Goal: Task Accomplishment & Management: Complete application form

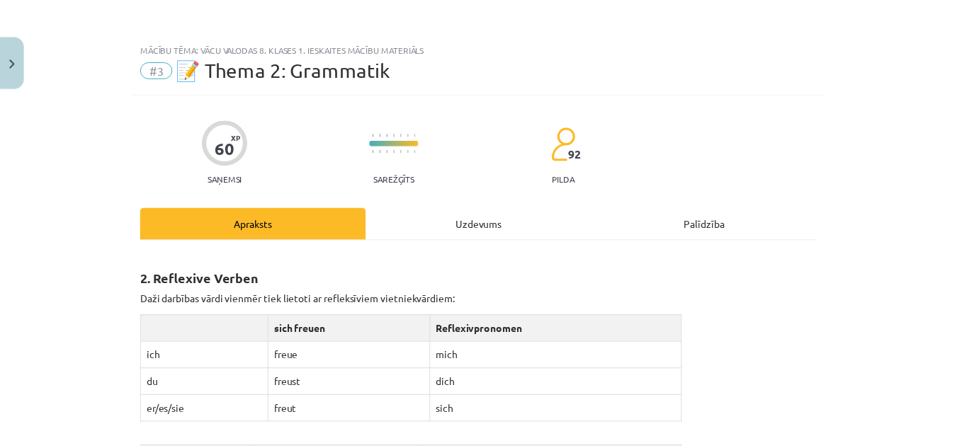
scroll to position [2259, 0]
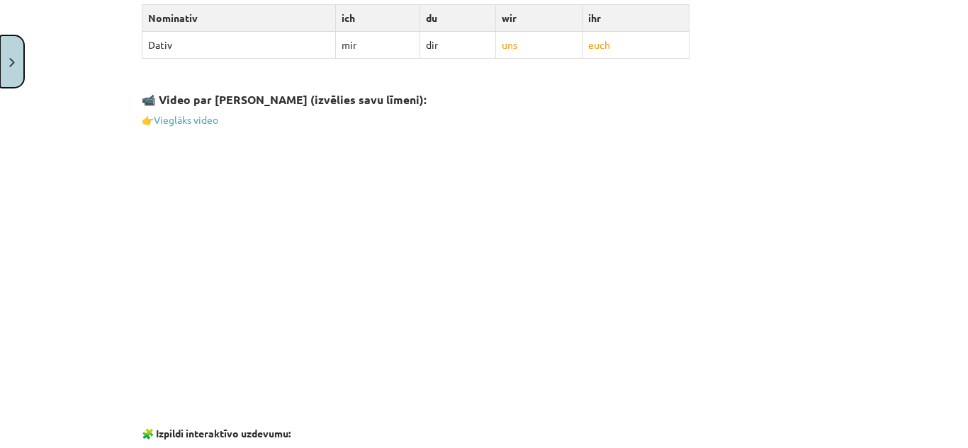
click at [18, 60] on button "Close" at bounding box center [12, 61] width 24 height 52
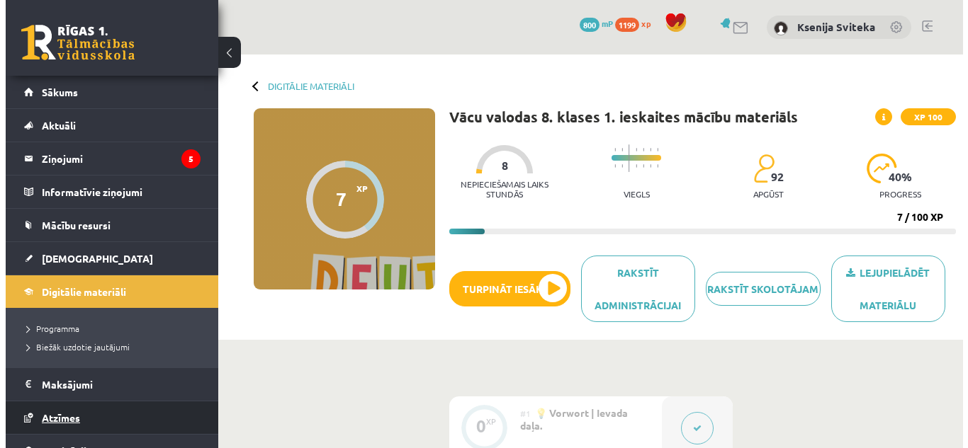
scroll to position [86, 0]
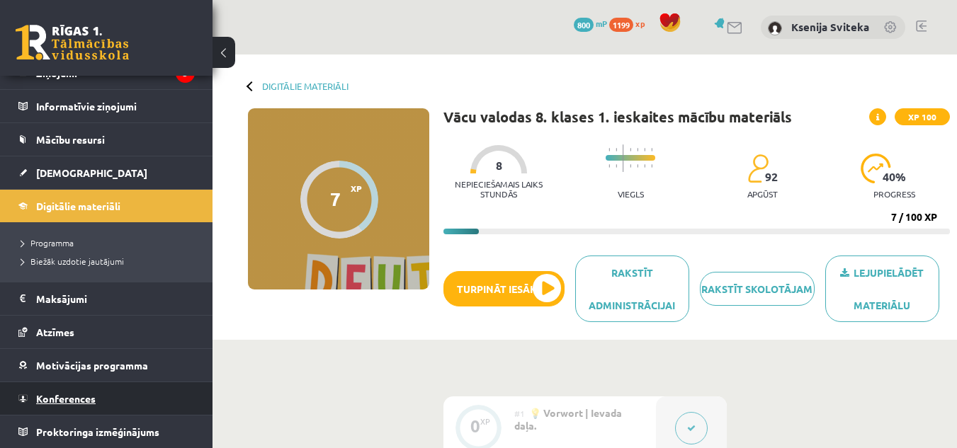
click at [94, 406] on link "Konferences" at bounding box center [106, 399] width 176 height 33
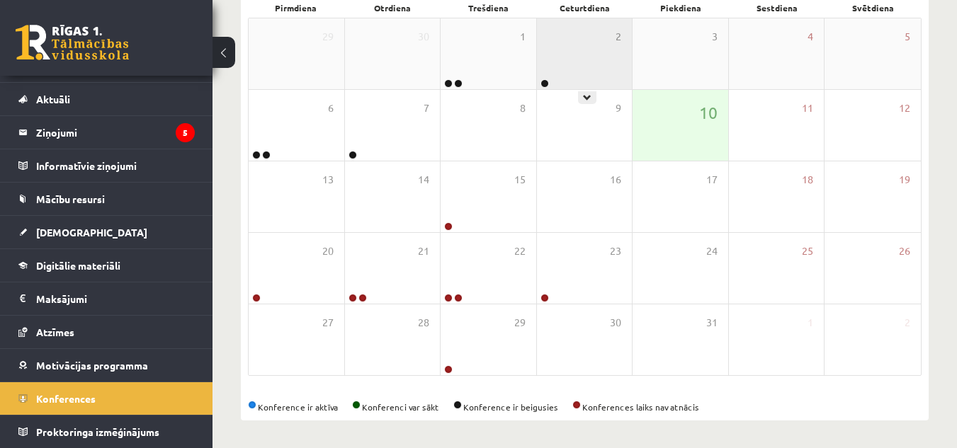
scroll to position [223, 0]
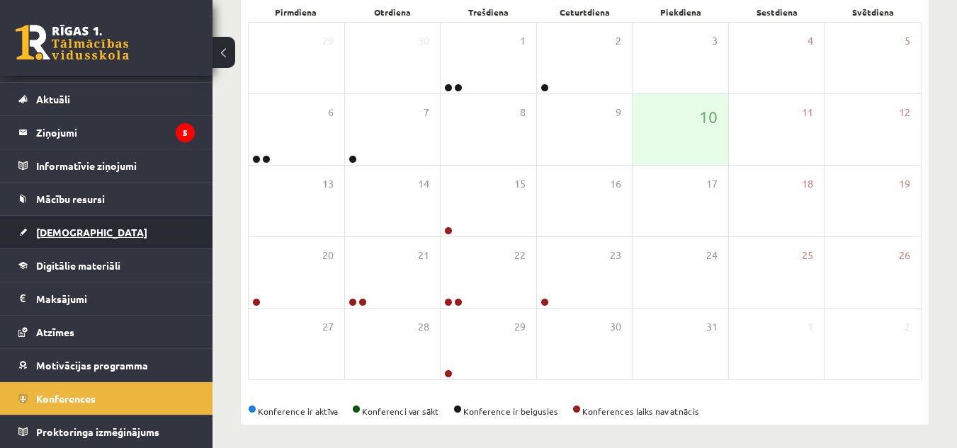
click at [123, 226] on link "[DEMOGRAPHIC_DATA]" at bounding box center [106, 232] width 176 height 33
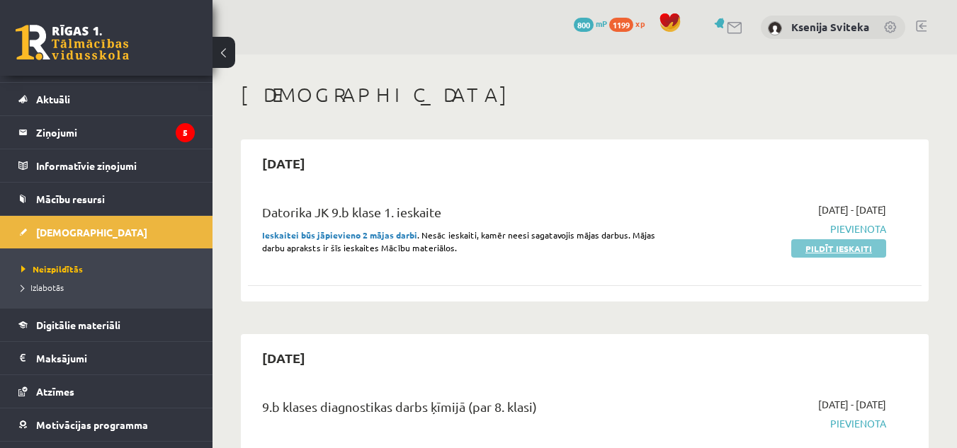
click at [835, 250] on link "Pildīt ieskaiti" at bounding box center [838, 248] width 95 height 18
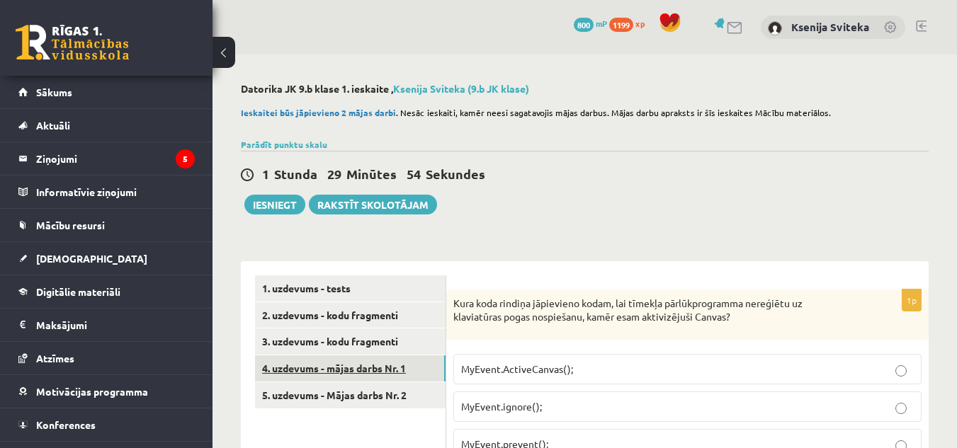
click at [412, 366] on link "4. uzdevums - mājas darbs Nr. 1" at bounding box center [350, 369] width 191 height 26
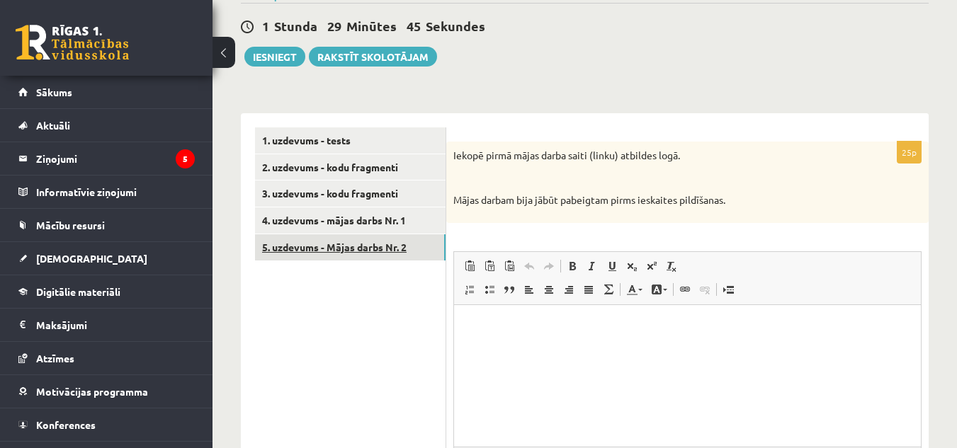
click at [383, 249] on link "5. uzdevums - Mājas darbs Nr. 2" at bounding box center [350, 247] width 191 height 26
click at [398, 222] on link "4. uzdevums - mājas darbs Nr. 1" at bounding box center [350, 221] width 191 height 26
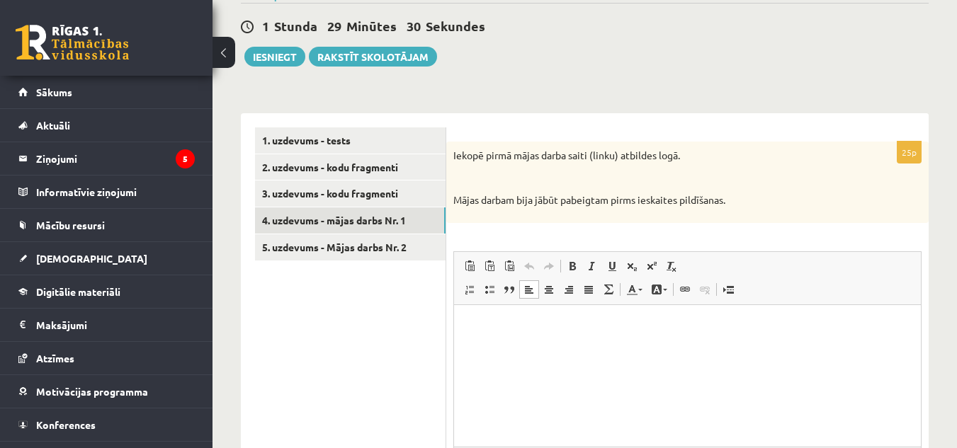
click at [536, 348] on html at bounding box center [687, 326] width 467 height 43
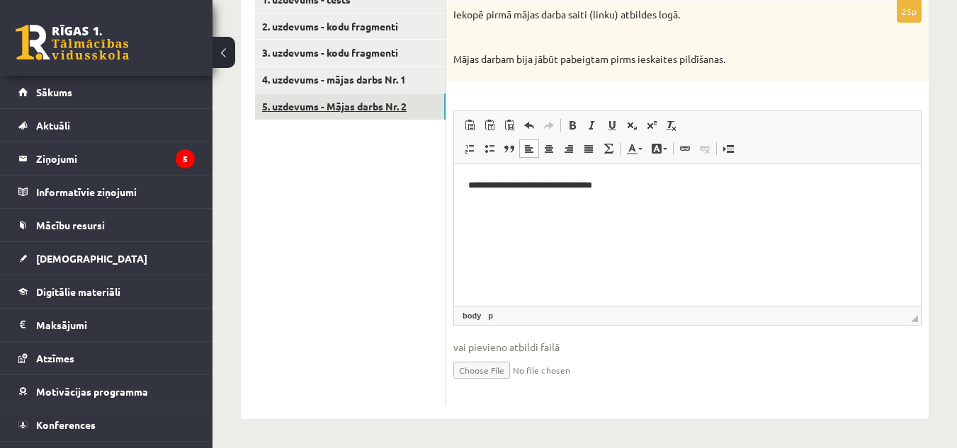
click at [412, 108] on link "5. uzdevums - Mājas darbs Nr. 2" at bounding box center [350, 107] width 191 height 26
click at [553, 207] on html at bounding box center [687, 185] width 467 height 43
click at [403, 79] on link "4. uzdevums - mājas darbs Nr. 1" at bounding box center [350, 80] width 191 height 26
click at [400, 106] on link "5. uzdevums - Mājas darbs Nr. 2" at bounding box center [350, 107] width 191 height 26
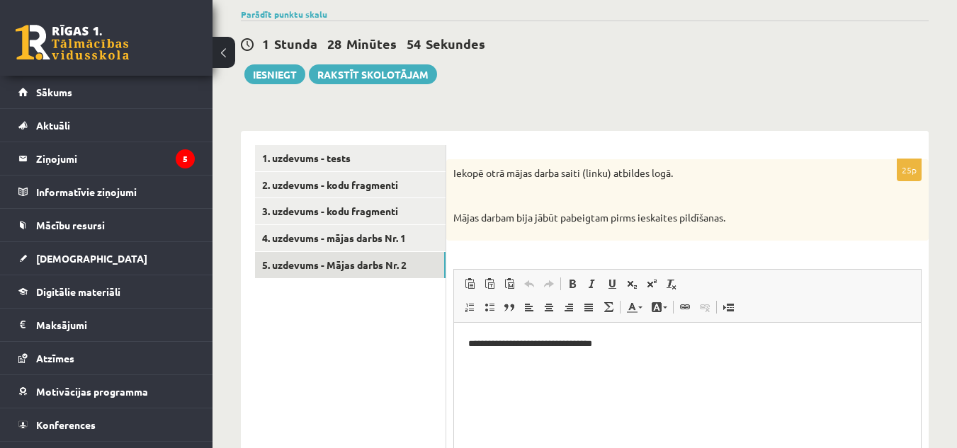
scroll to position [127, 0]
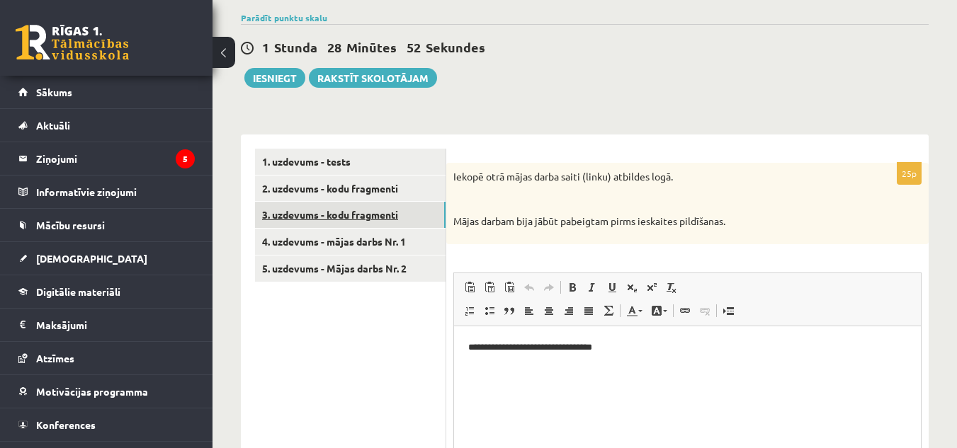
click at [384, 212] on link "3. uzdevums - kodu fragmenti" at bounding box center [350, 215] width 191 height 26
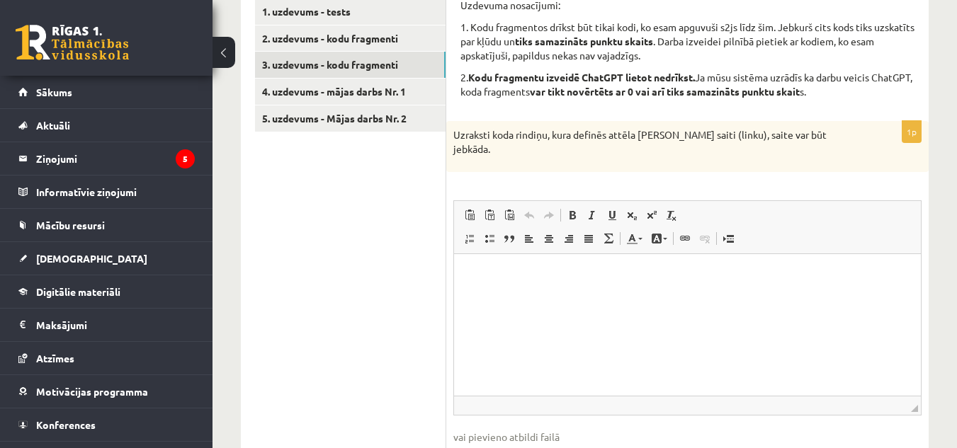
scroll to position [26, 0]
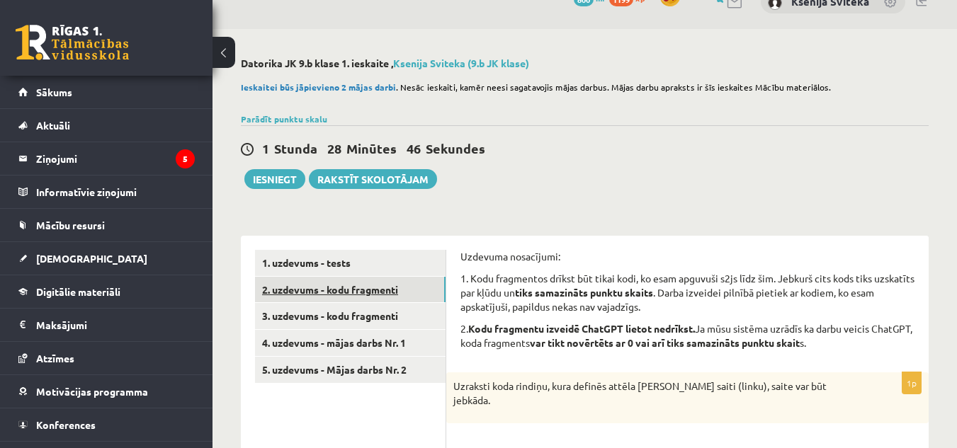
click at [423, 291] on link "2. uzdevums - kodu fragmenti" at bounding box center [350, 290] width 191 height 26
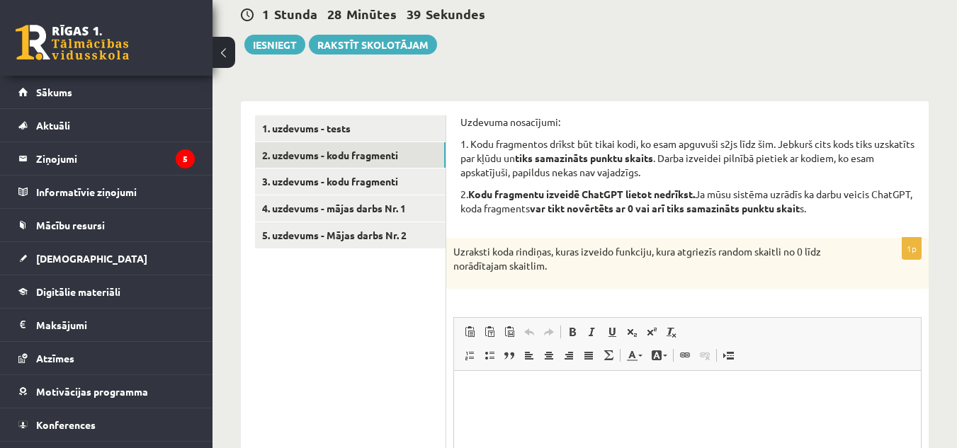
scroll to position [159, 0]
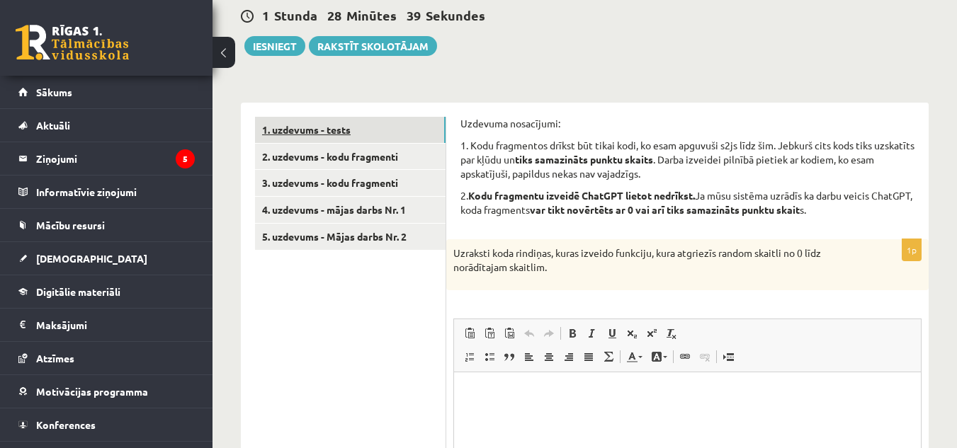
click at [417, 140] on link "1. uzdevums - tests" at bounding box center [350, 130] width 191 height 26
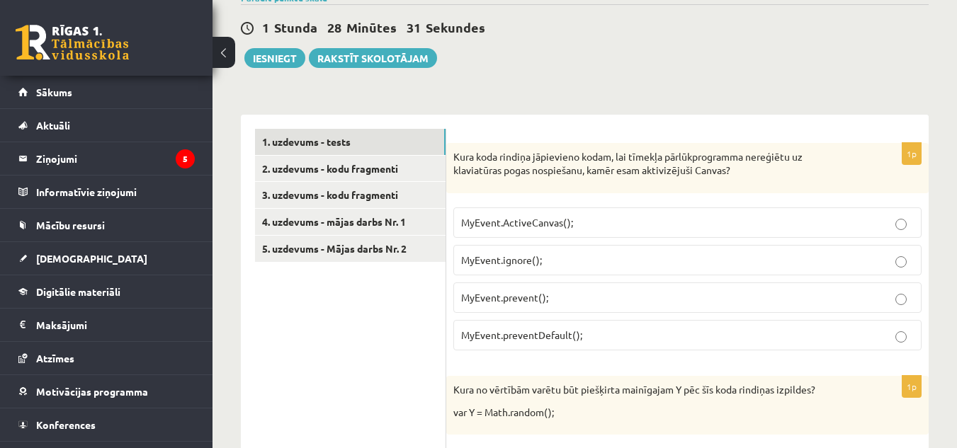
scroll to position [145, 0]
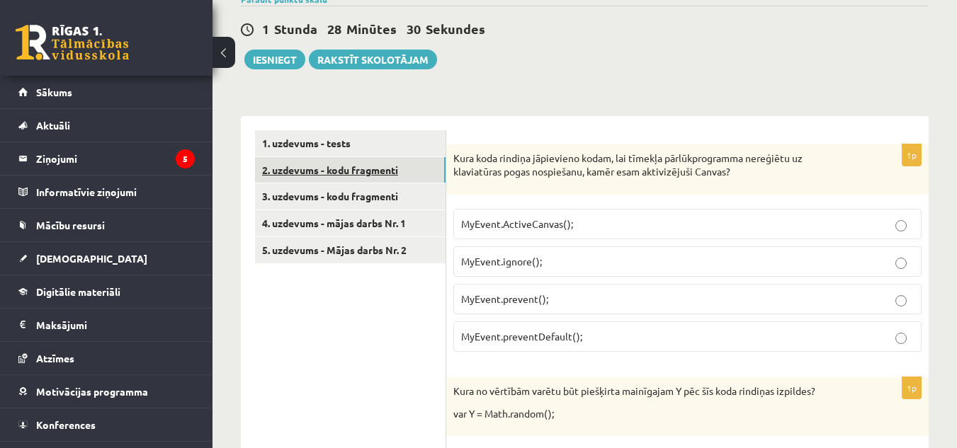
click at [424, 175] on link "2. uzdevums - kodu fragmenti" at bounding box center [350, 170] width 191 height 26
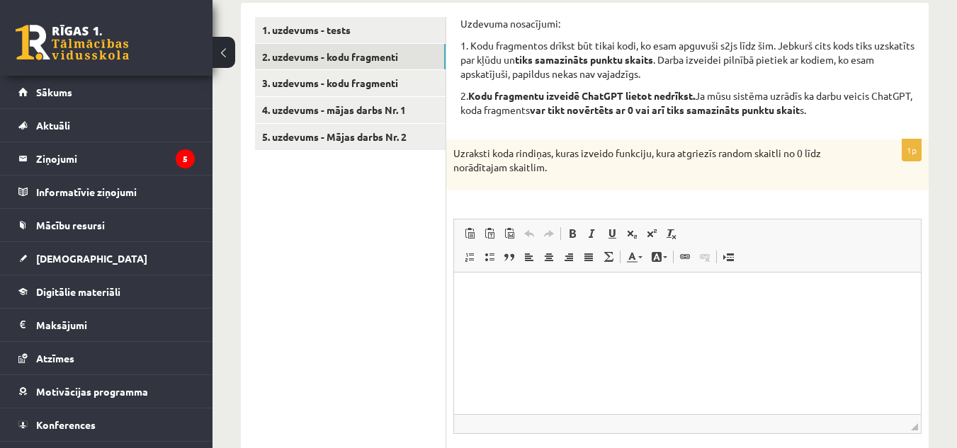
scroll to position [0, 0]
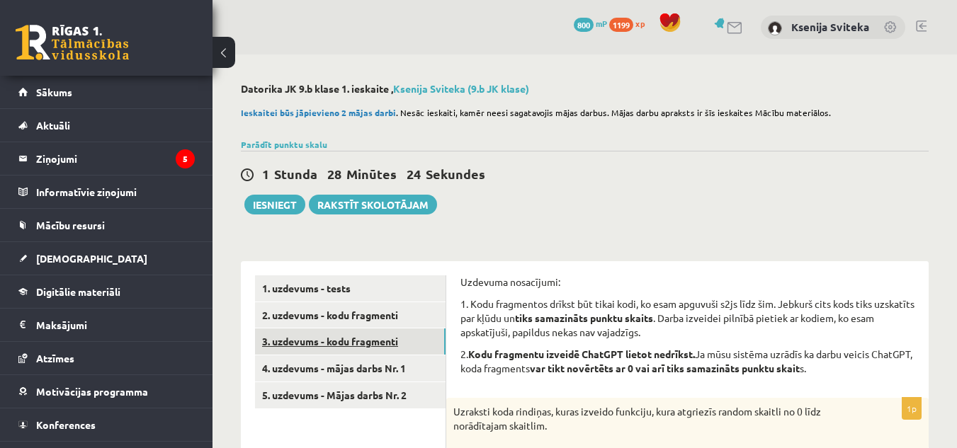
click at [392, 338] on link "3. uzdevums - kodu fragmenti" at bounding box center [350, 342] width 191 height 26
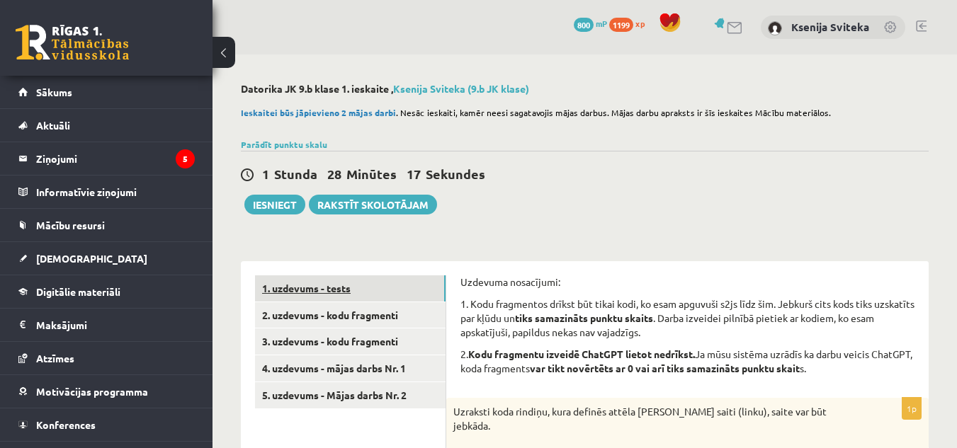
click at [408, 286] on link "1. uzdevums - tests" at bounding box center [350, 289] width 191 height 26
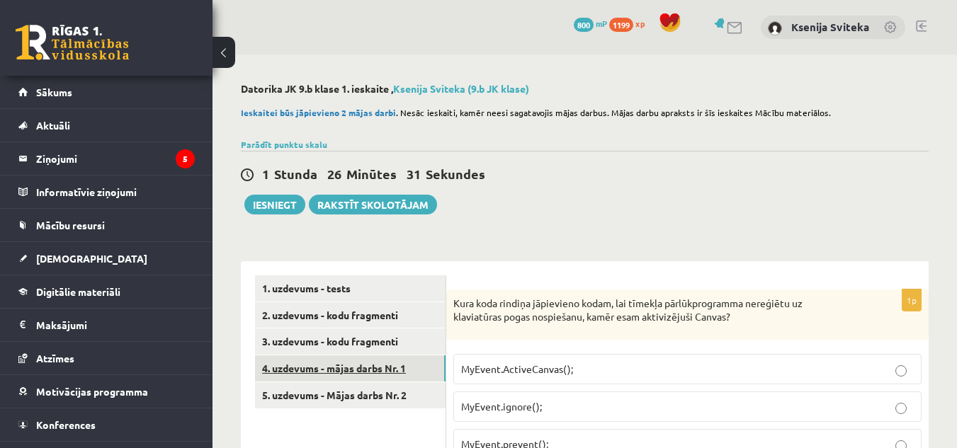
click at [409, 370] on link "4. uzdevums - mājas darbs Nr. 1" at bounding box center [350, 369] width 191 height 26
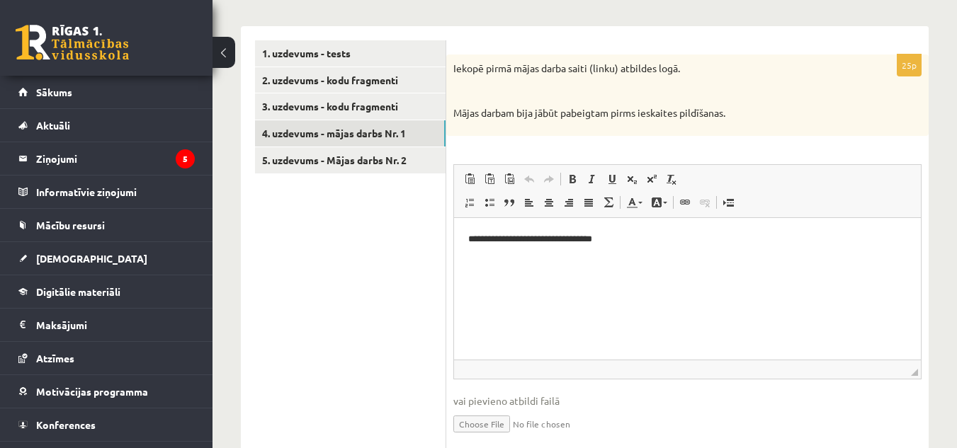
scroll to position [236, 0]
click at [421, 47] on link "1. uzdevums - tests" at bounding box center [350, 53] width 191 height 26
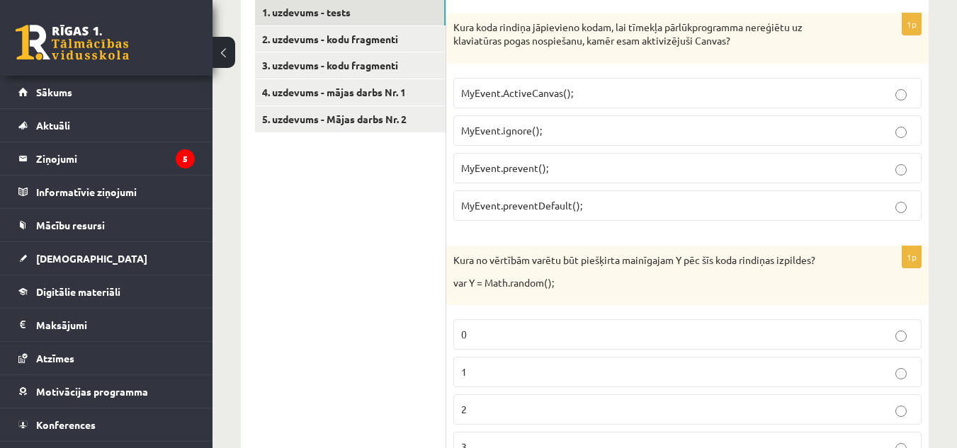
scroll to position [273, 0]
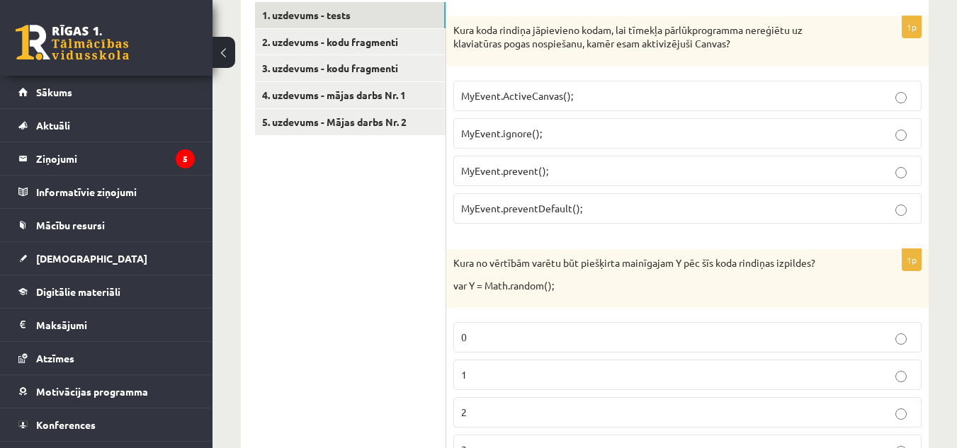
click at [611, 208] on p "MyEvent.preventDefault();" at bounding box center [687, 208] width 453 height 15
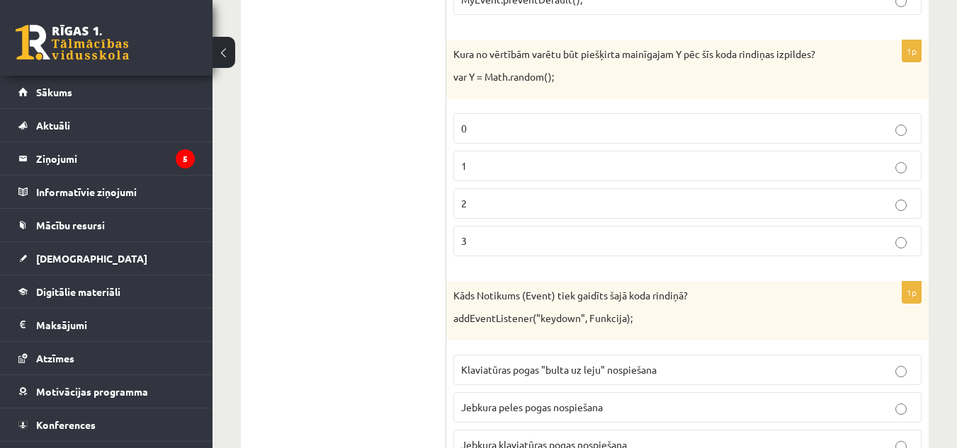
scroll to position [483, 0]
click at [534, 132] on p "0" at bounding box center [687, 127] width 453 height 15
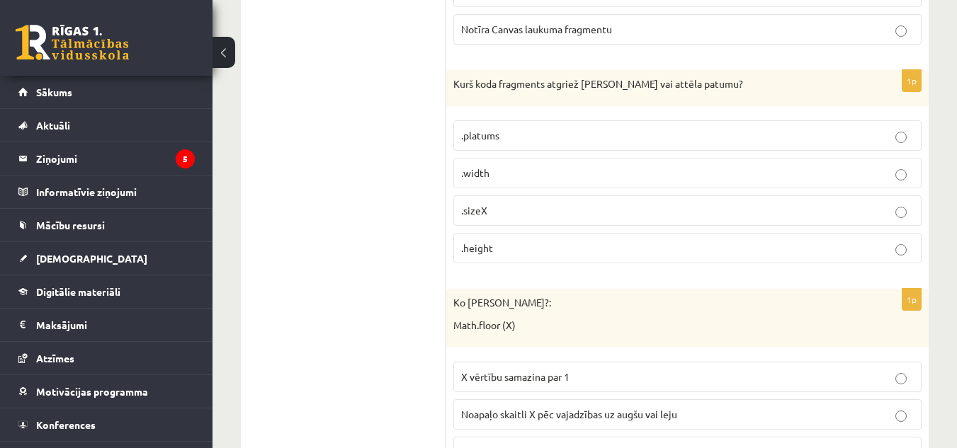
scroll to position [1179, 0]
click at [509, 166] on p ".width" at bounding box center [687, 172] width 453 height 15
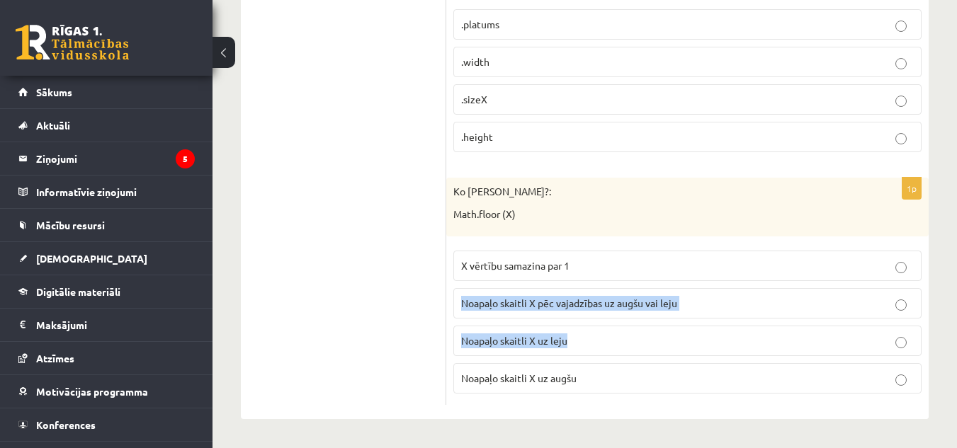
drag, startPoint x: 572, startPoint y: 268, endPoint x: 570, endPoint y: 329, distance: 61.0
click at [570, 329] on fieldset "X vērtību samazina par 1 Noapaļo skaitli X pēc vajadzības uz augšu vai leju Noa…" at bounding box center [687, 321] width 468 height 154
click at [570, 329] on label "Noapaļo skaitli X uz leju" at bounding box center [687, 341] width 468 height 30
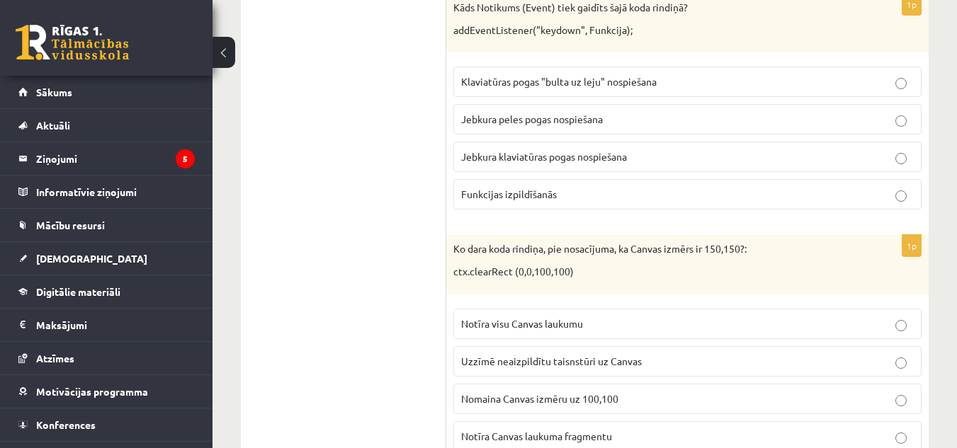
scroll to position [770, 0]
click at [613, 151] on p "Jebkura klaviatūras pogas nospiešana" at bounding box center [687, 157] width 453 height 15
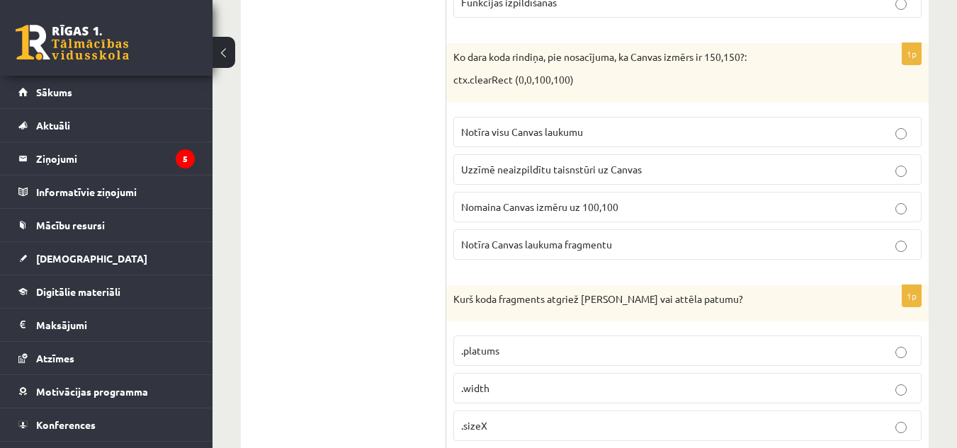
scroll to position [962, 0]
click at [699, 180] on label "Uzzīmē neaizpildītu taisnstūri uz Canvas" at bounding box center [687, 170] width 468 height 30
drag, startPoint x: 699, startPoint y: 180, endPoint x: 700, endPoint y: 198, distance: 17.7
click at [700, 198] on fieldset "Notīra visu Canvas laukumu Uzzīmē neaizpildītu taisnstūri uz Canvas Nomaina Can…" at bounding box center [687, 188] width 468 height 154
click at [387, 185] on ul "1. uzdevums - tests 2. uzdevums - kodu fragmenti 3. uzdevums - kodu fragmenti 4…" at bounding box center [350, 24] width 191 height 1420
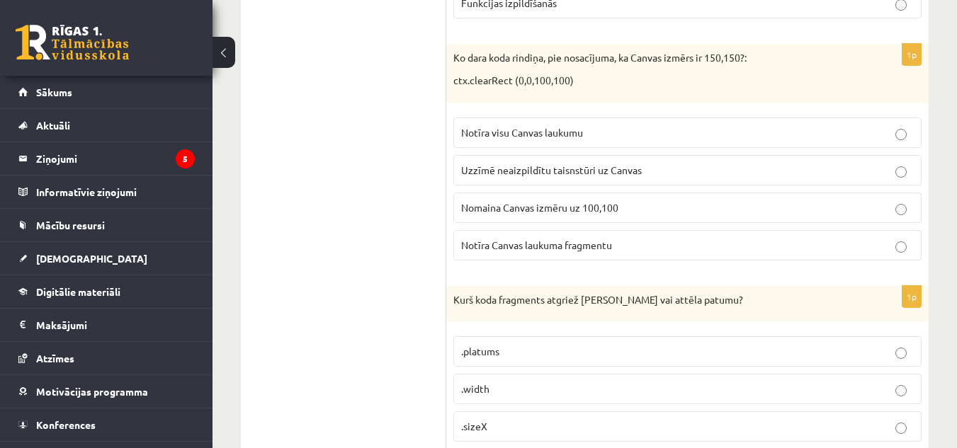
click at [514, 245] on span "Notīra Canvas laukuma fragmentu" at bounding box center [536, 245] width 151 height 13
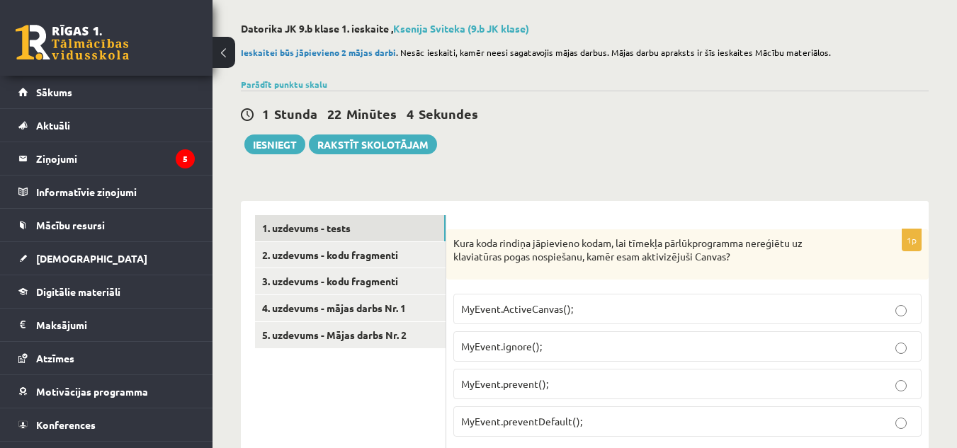
scroll to position [60, 0]
click at [349, 255] on link "2. uzdevums - kodu fragmenti" at bounding box center [350, 256] width 191 height 26
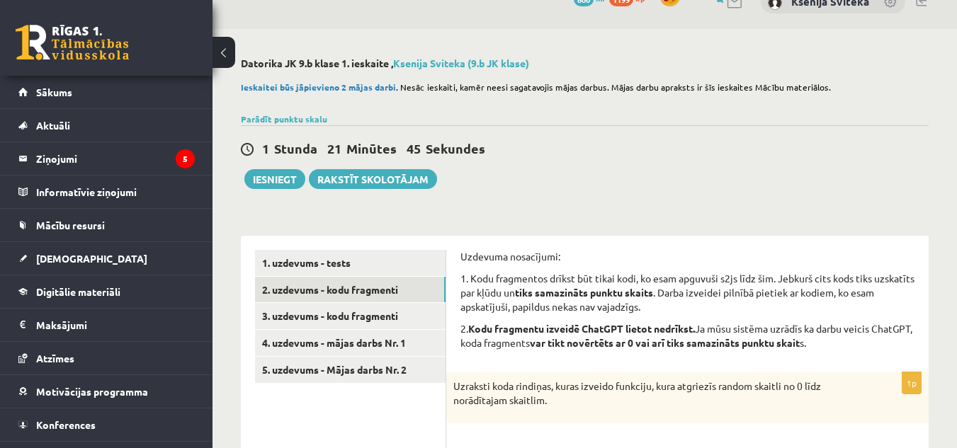
scroll to position [0, 0]
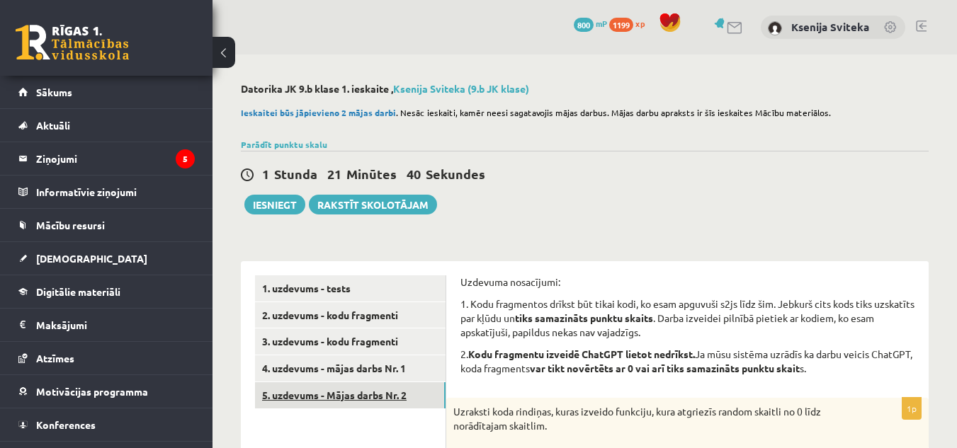
click at [416, 394] on link "5. uzdevums - Mājas darbs Nr. 2" at bounding box center [350, 396] width 191 height 26
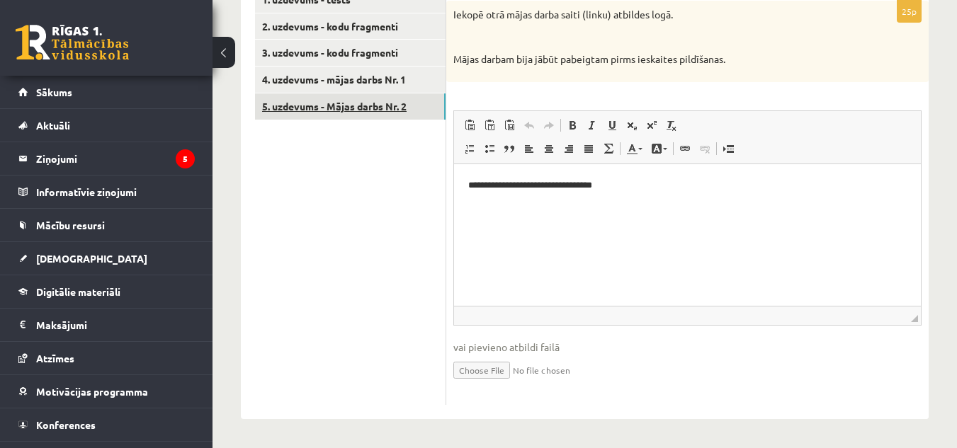
scroll to position [290, 0]
click at [540, 207] on html "**********" at bounding box center [687, 185] width 467 height 43
click at [650, 182] on p "**********" at bounding box center [687, 185] width 438 height 15
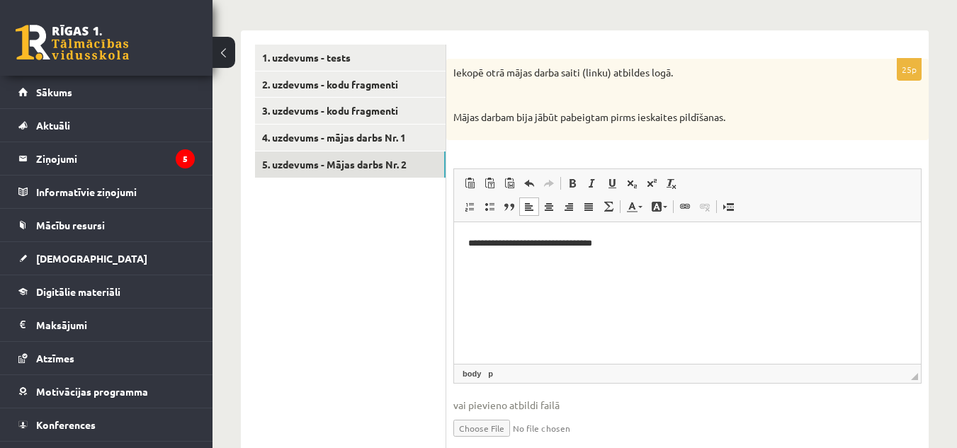
scroll to position [228, 0]
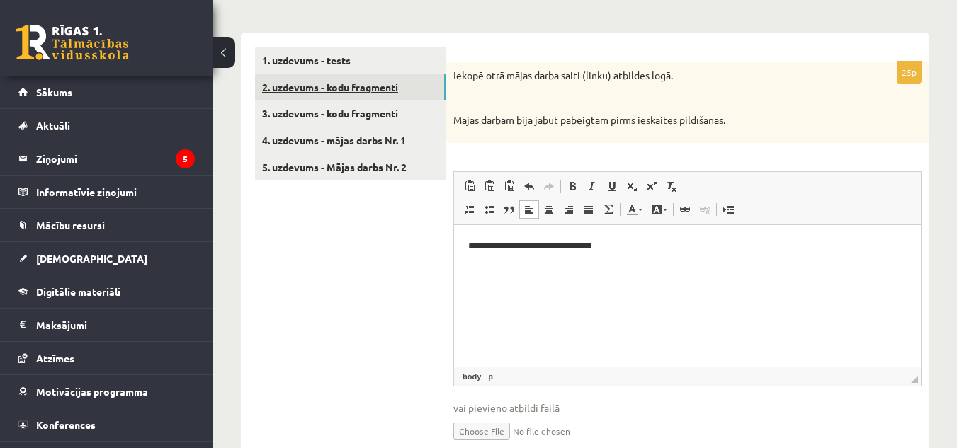
click at [393, 92] on link "2. uzdevums - kodu fragmenti" at bounding box center [350, 87] width 191 height 26
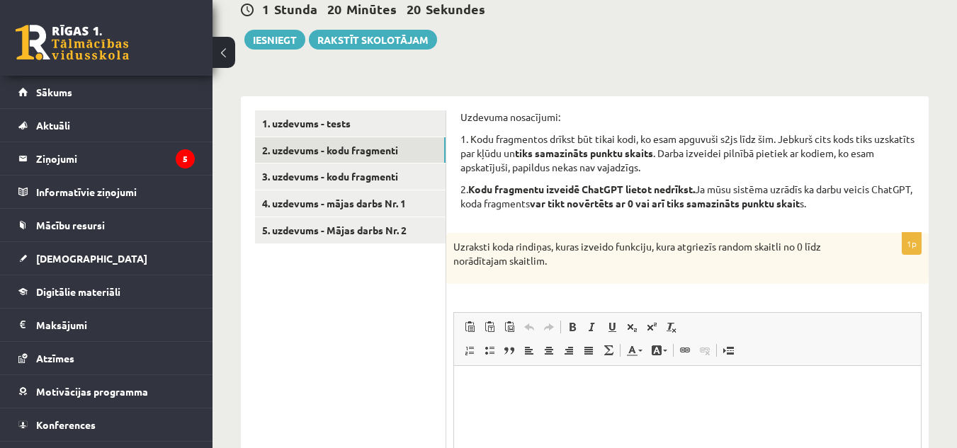
scroll to position [166, 0]
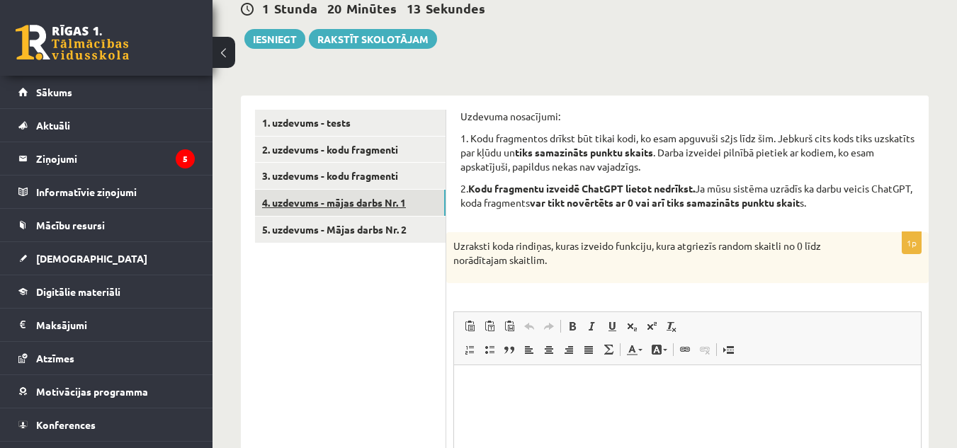
click at [398, 206] on link "4. uzdevums - mājas darbs Nr. 1" at bounding box center [350, 203] width 191 height 26
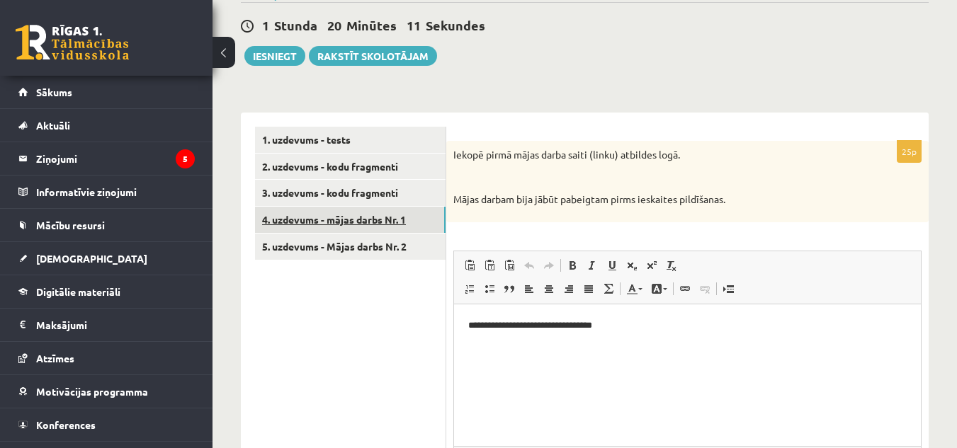
scroll to position [0, 0]
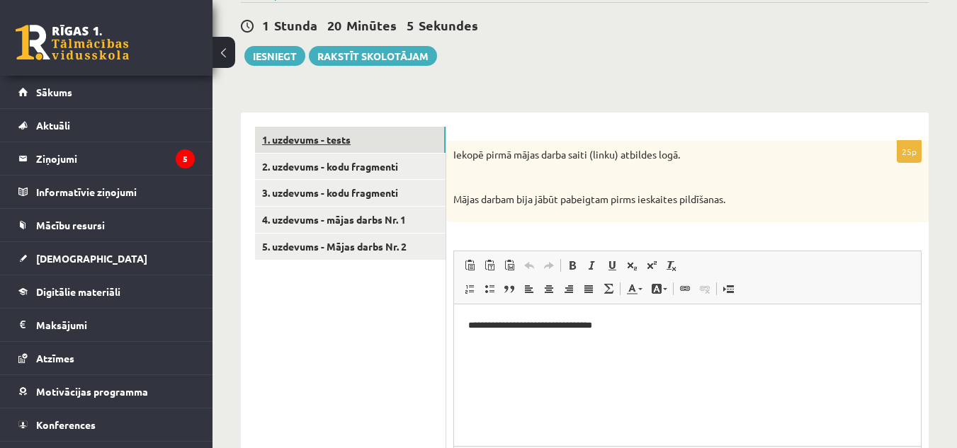
click at [397, 142] on link "1. uzdevums - tests" at bounding box center [350, 140] width 191 height 26
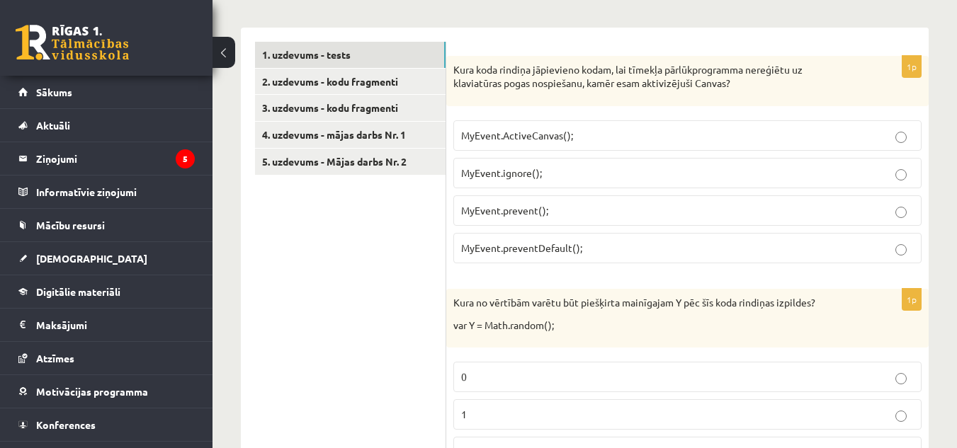
scroll to position [232, 0]
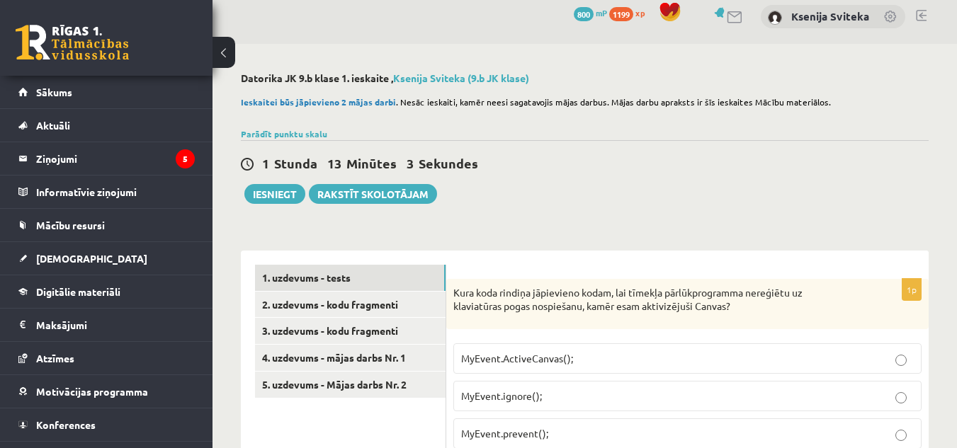
scroll to position [9, 0]
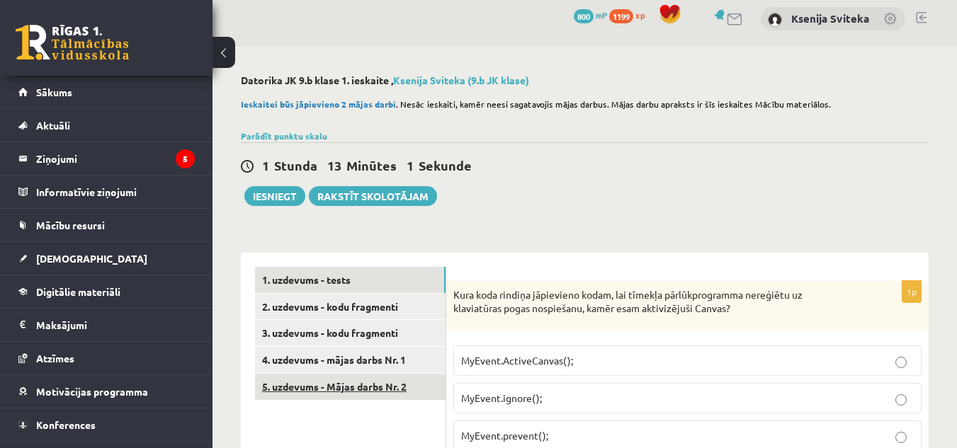
click at [396, 397] on link "5. uzdevums - Mājas darbs Nr. 2" at bounding box center [350, 387] width 191 height 26
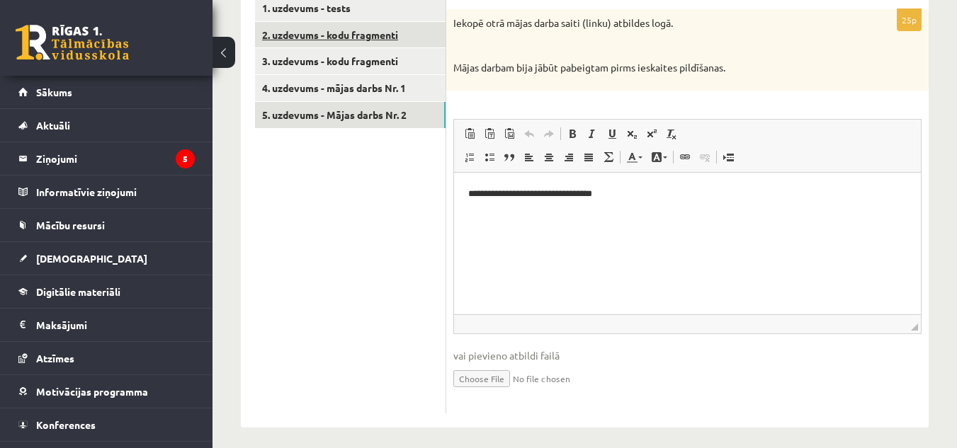
scroll to position [280, 0]
click at [356, 23] on link "2. uzdevums - kodu fragmenti" at bounding box center [350, 36] width 191 height 26
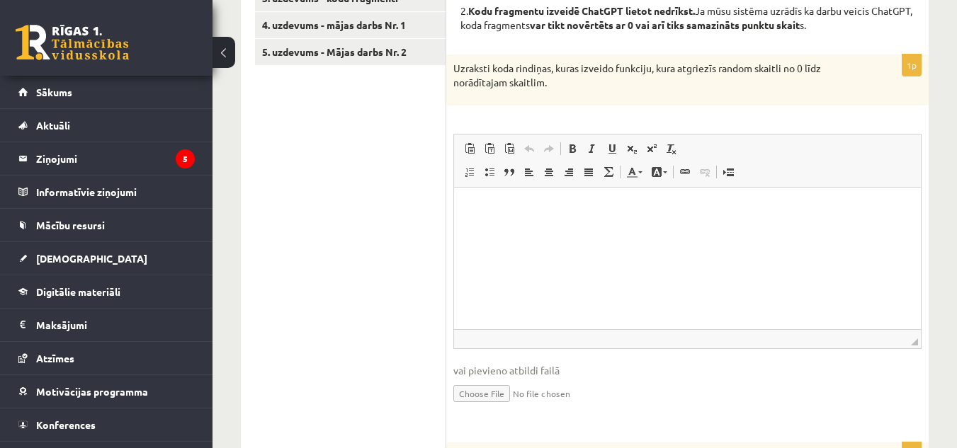
scroll to position [350, 0]
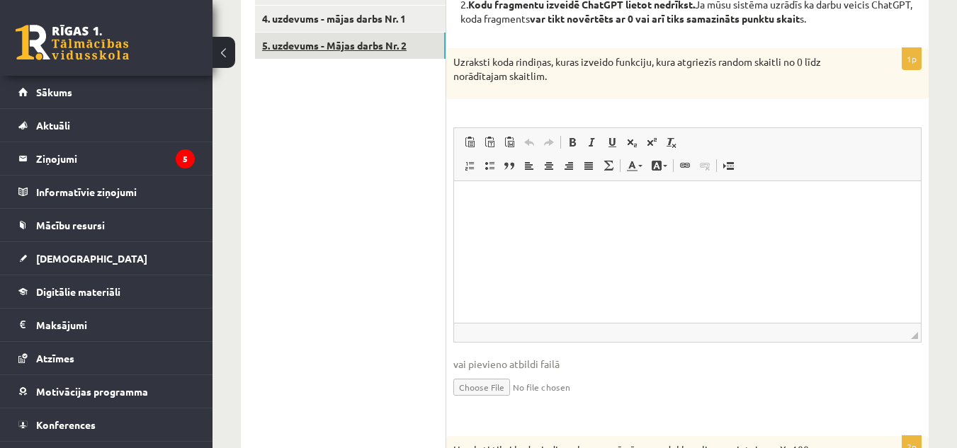
click at [429, 45] on link "5. uzdevums - Mājas darbs Nr. 2" at bounding box center [350, 46] width 191 height 26
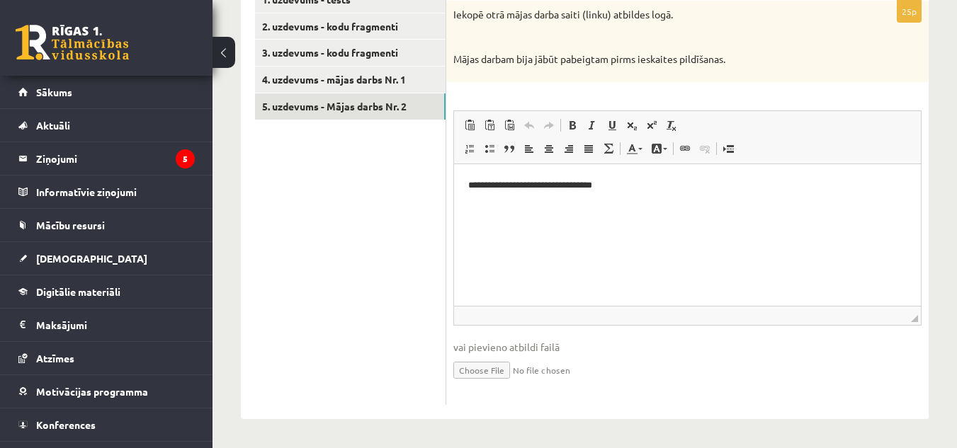
scroll to position [0, 0]
click at [527, 230] on html "**********" at bounding box center [687, 197] width 467 height 67
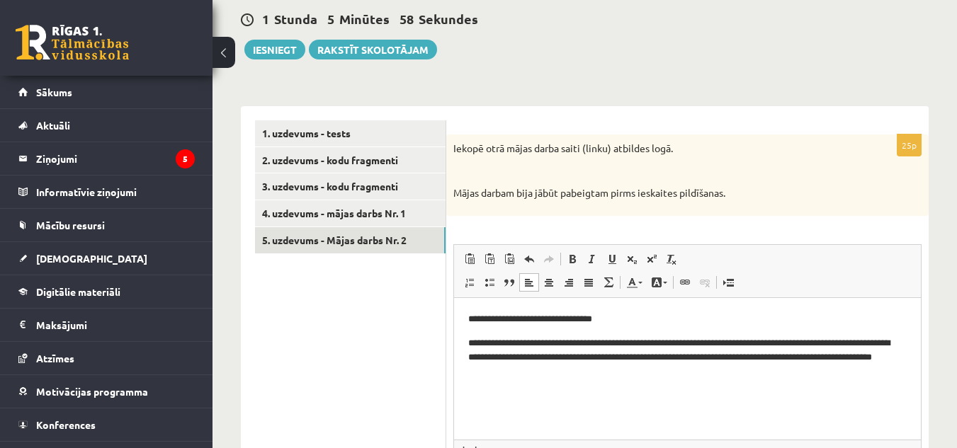
scroll to position [147, 0]
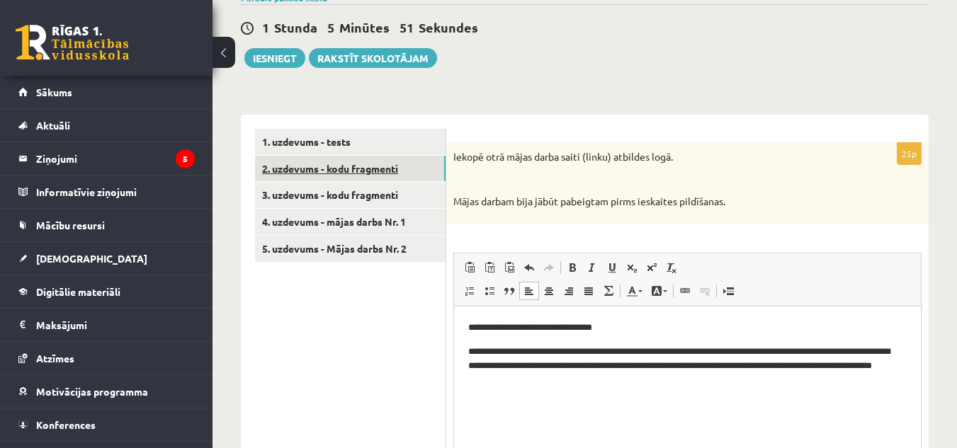
click at [355, 160] on link "2. uzdevums - kodu fragmenti" at bounding box center [350, 169] width 191 height 26
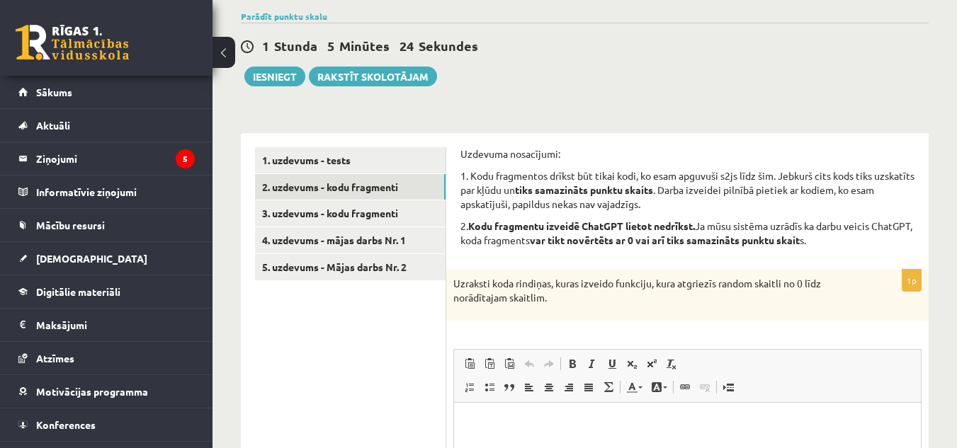
scroll to position [128, 0]
click at [647, 297] on p "Uzraksti koda rindiņas, kuras izveido funkciju, kura atgriezīs random skaitli n…" at bounding box center [651, 292] width 397 height 28
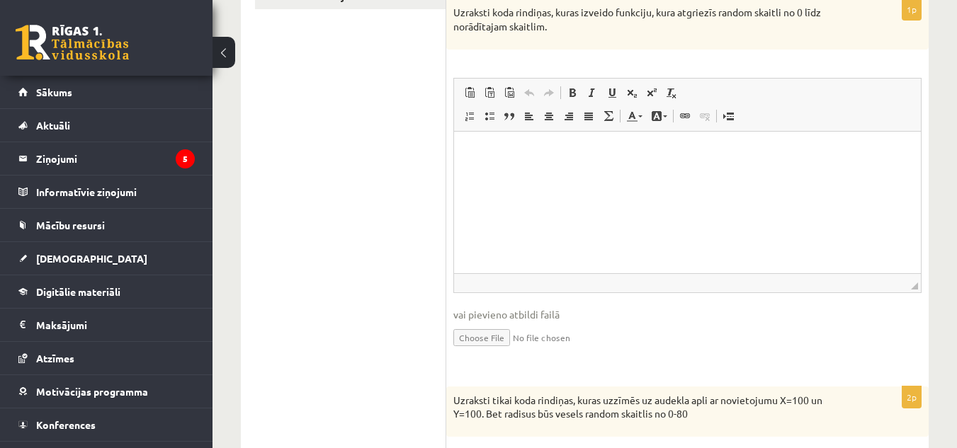
scroll to position [400, 0]
click at [635, 174] on html at bounding box center [687, 151] width 467 height 43
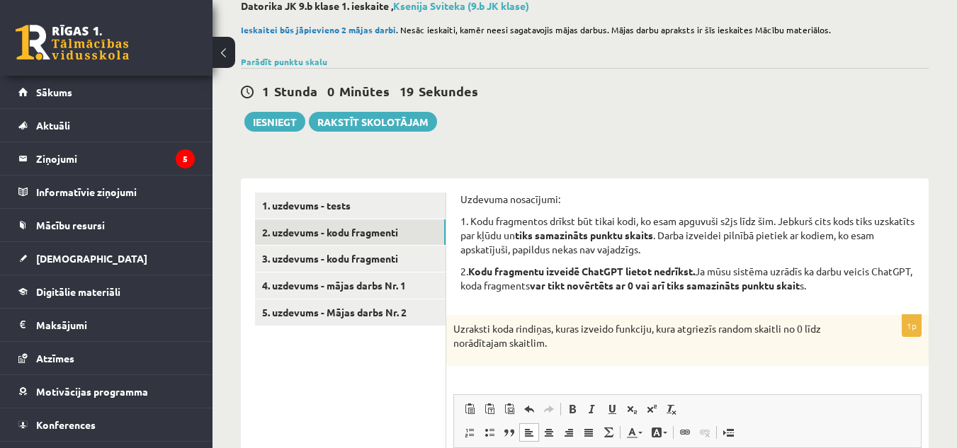
scroll to position [82, 0]
click at [414, 266] on link "3. uzdevums - kodu fragmenti" at bounding box center [350, 260] width 191 height 26
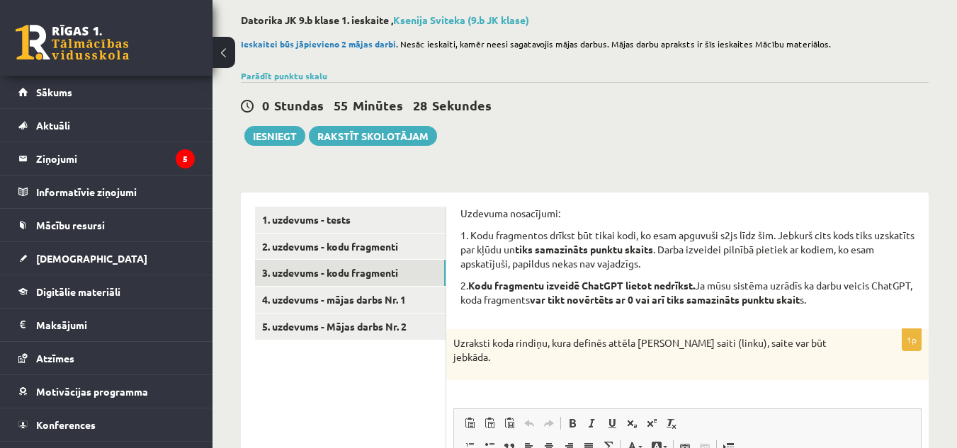
scroll to position [67, 0]
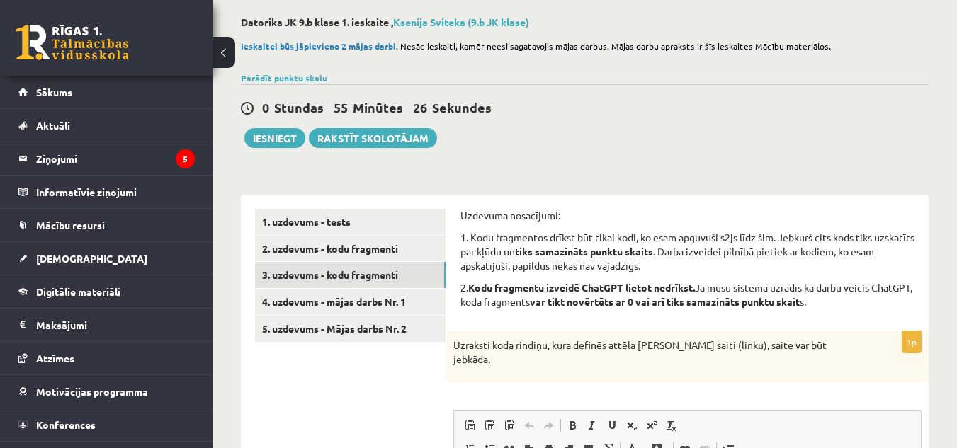
click at [399, 211] on link "1. uzdevums - tests" at bounding box center [350, 222] width 191 height 26
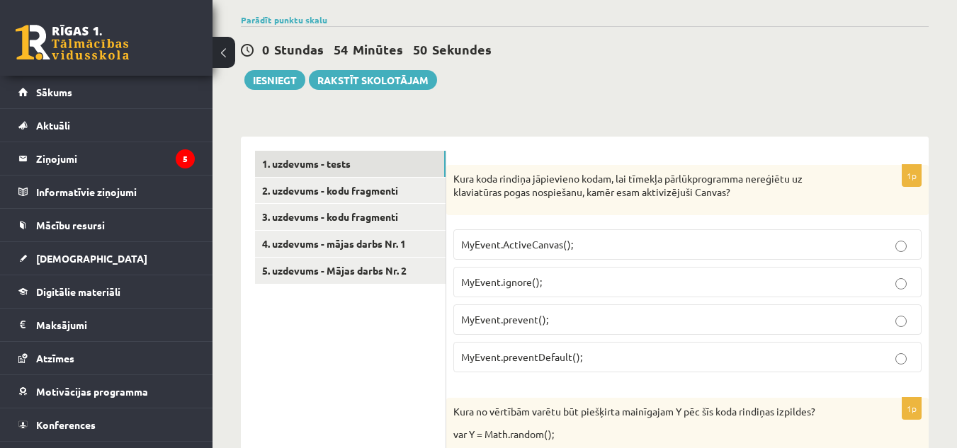
scroll to position [73, 0]
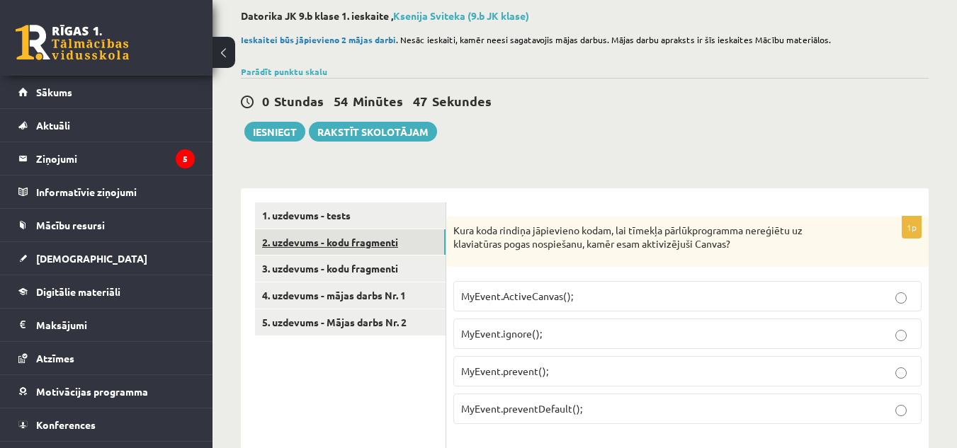
click at [407, 230] on link "2. uzdevums - kodu fragmenti" at bounding box center [350, 243] width 191 height 26
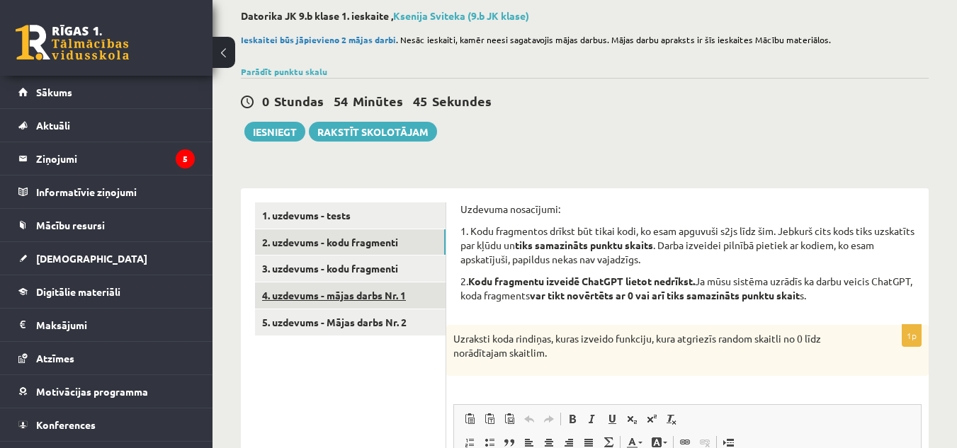
scroll to position [0, 0]
drag, startPoint x: 403, startPoint y: 290, endPoint x: 370, endPoint y: 297, distance: 33.2
click at [370, 297] on link "4. uzdevums - mājas darbs Nr. 1" at bounding box center [350, 296] width 191 height 26
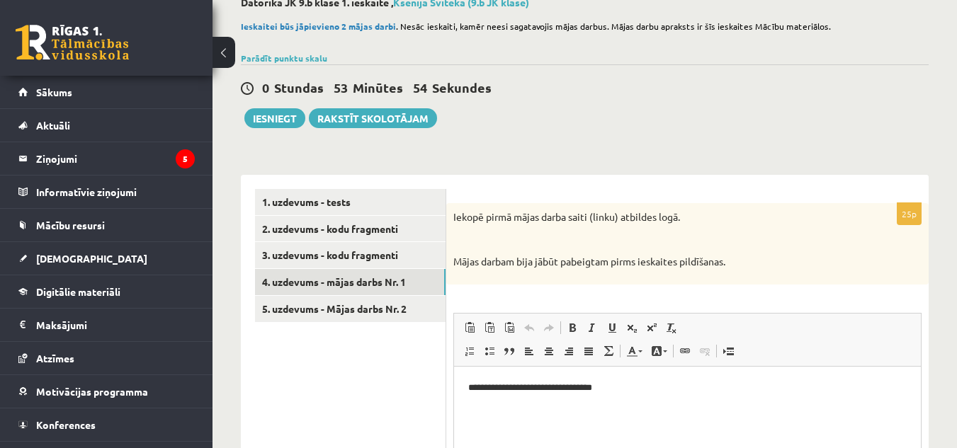
scroll to position [83, 0]
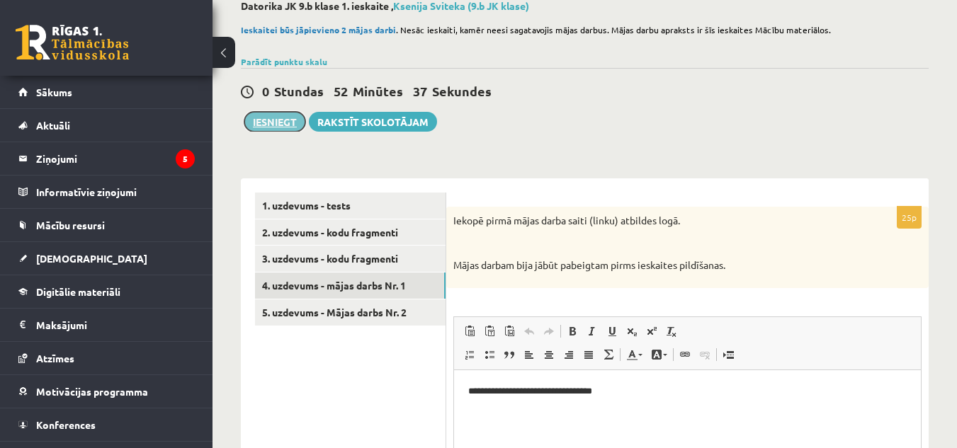
click at [279, 123] on button "Iesniegt" at bounding box center [274, 122] width 61 height 20
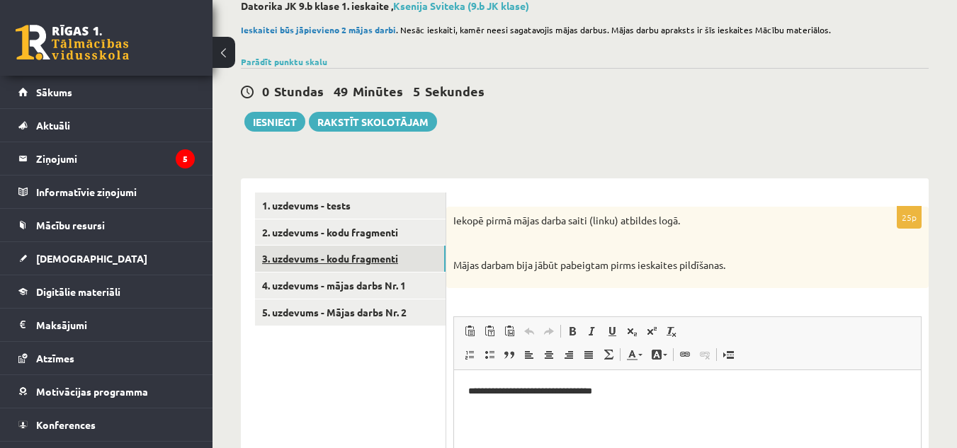
click at [390, 256] on link "3. uzdevums - kodu fragmenti" at bounding box center [350, 259] width 191 height 26
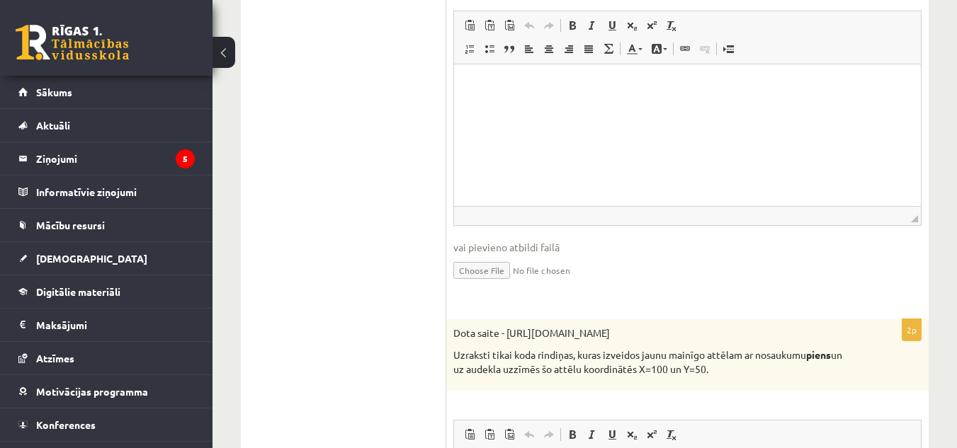
scroll to position [465, 0]
drag, startPoint x: 1096, startPoint y: 205, endPoint x: 642, endPoint y: 153, distance: 457.1
drag, startPoint x: 188, startPoint y: 88, endPoint x: 313, endPoint y: 91, distance: 125.4
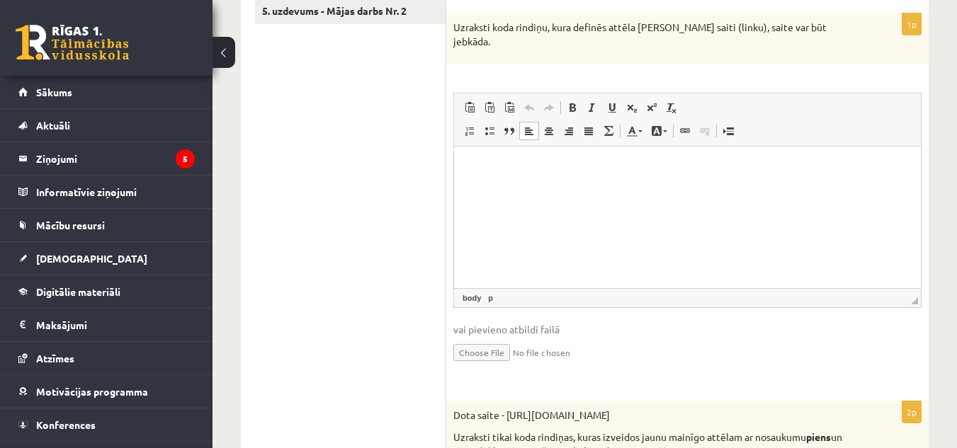
scroll to position [385, 0]
click at [529, 166] on p "Визуальный текстовый редактор, wiswyg-editor-user-answer-47433940132720" at bounding box center [687, 166] width 438 height 15
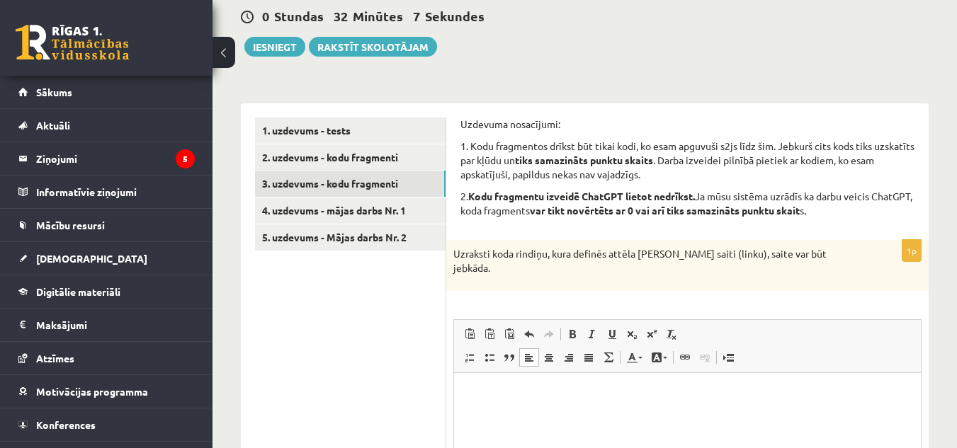
scroll to position [0, 0]
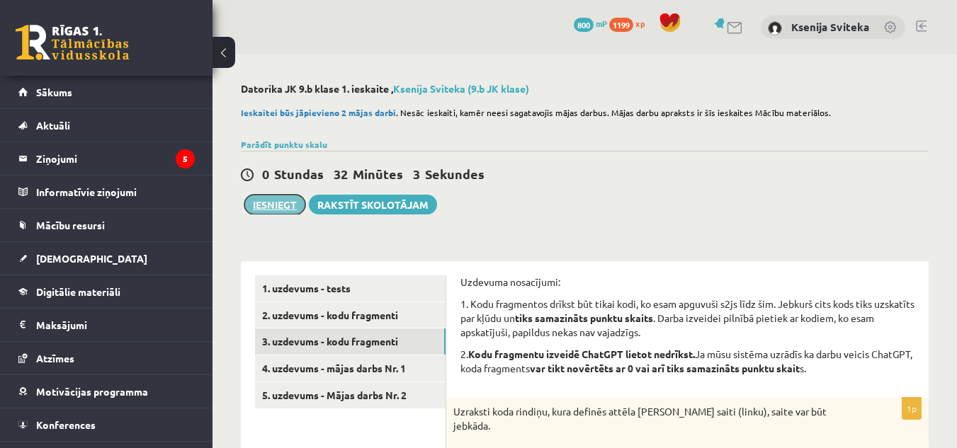
click at [276, 208] on button "Iesniegt" at bounding box center [274, 205] width 61 height 20
click at [264, 200] on button "Iesniegt" at bounding box center [274, 205] width 61 height 20
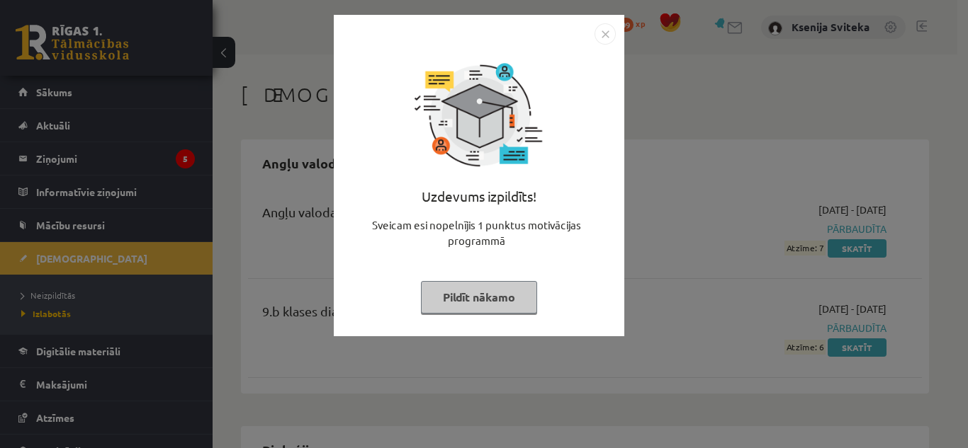
click at [598, 27] on img "Close" at bounding box center [604, 33] width 21 height 21
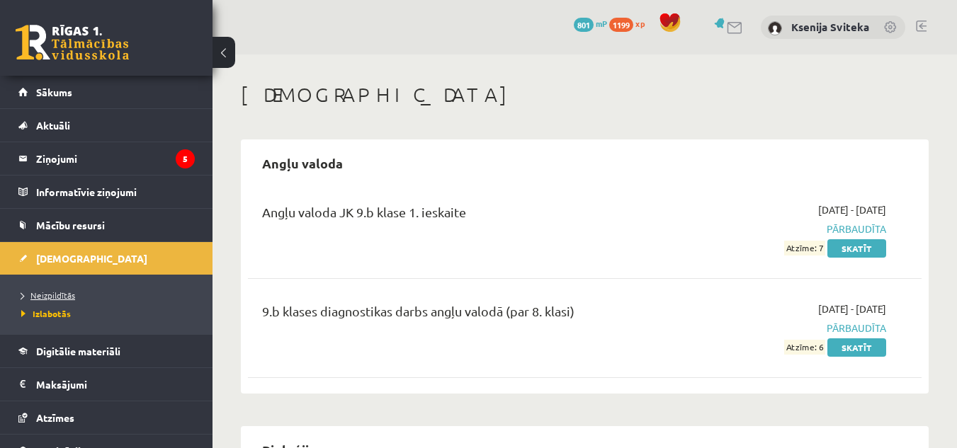
click at [42, 298] on span "Neizpildītās" at bounding box center [48, 295] width 54 height 11
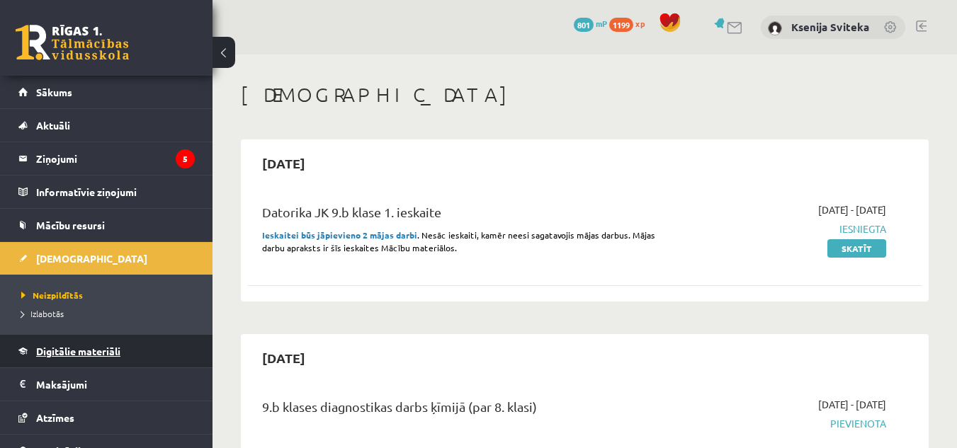
click at [113, 348] on span "Digitālie materiāli" at bounding box center [78, 351] width 84 height 13
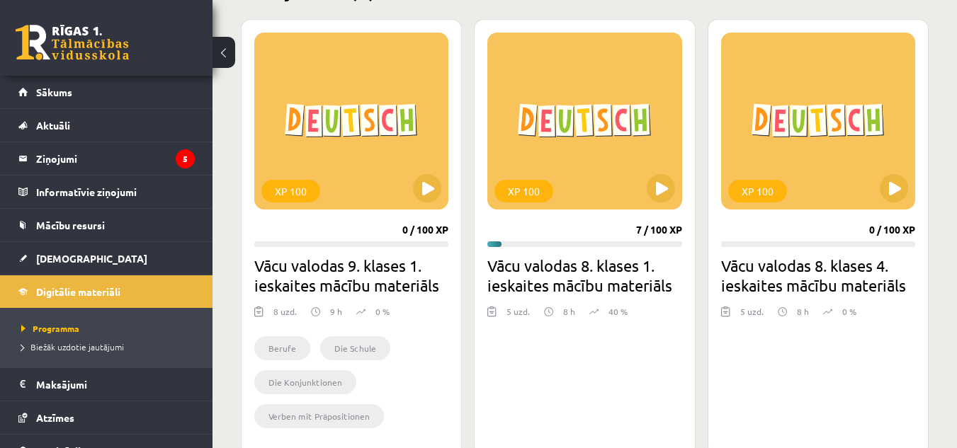
scroll to position [384, 0]
click at [656, 191] on button at bounding box center [661, 189] width 28 height 28
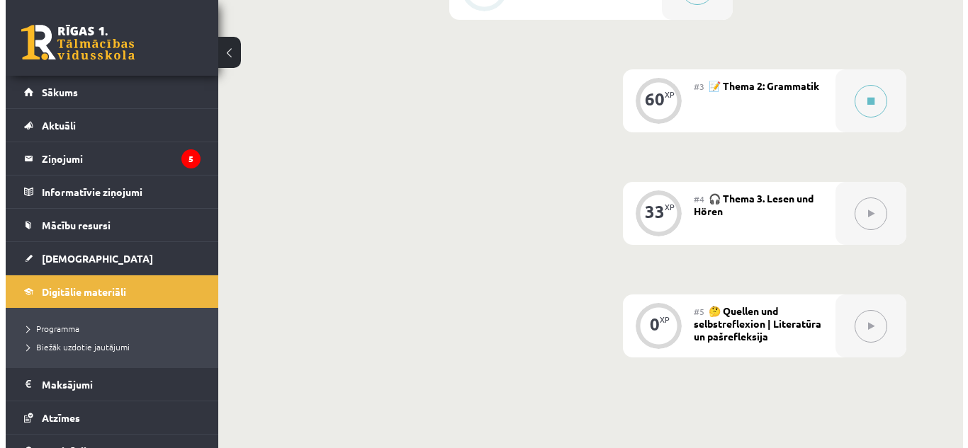
scroll to position [531, 0]
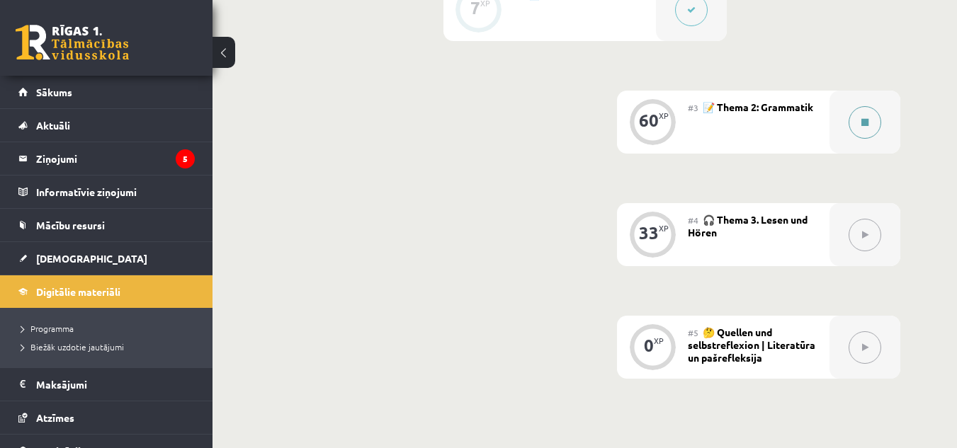
click at [876, 120] on button at bounding box center [865, 122] width 33 height 33
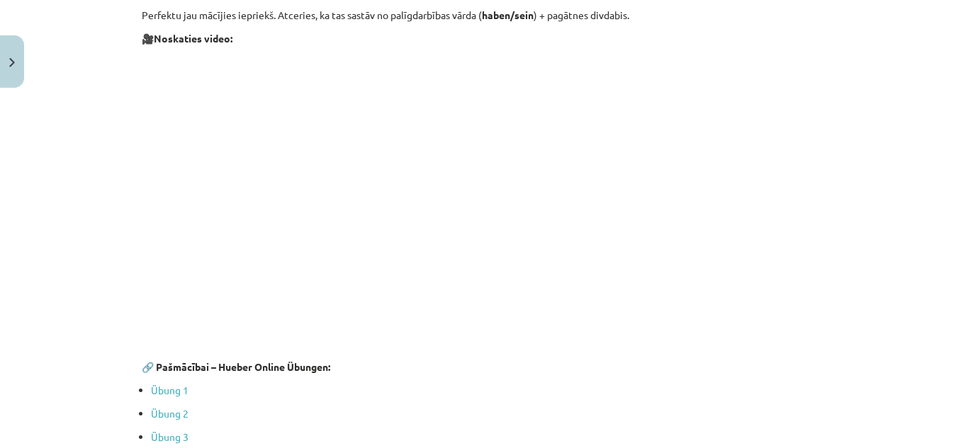
scroll to position [4183, 0]
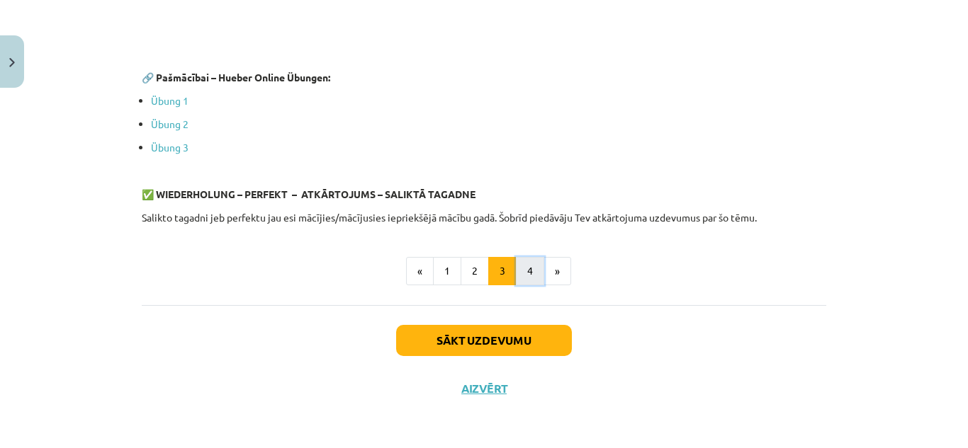
click at [523, 278] on button "4" at bounding box center [530, 271] width 28 height 28
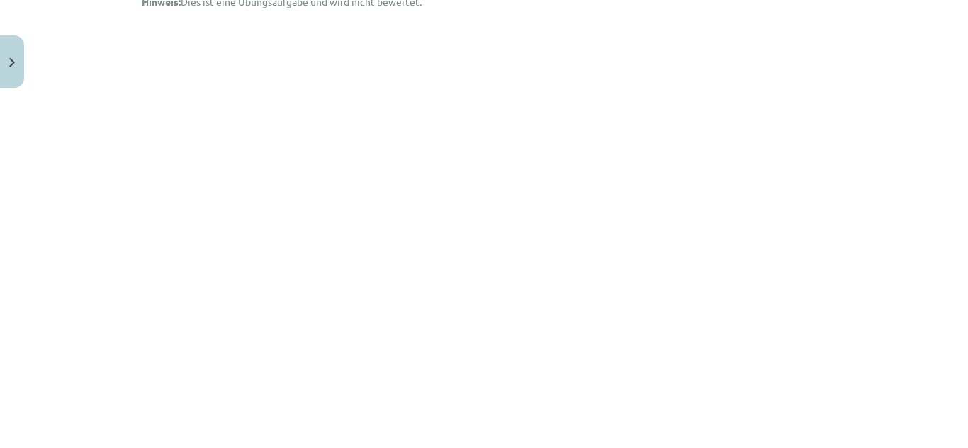
scroll to position [331, 0]
